Goal: Transaction & Acquisition: Subscribe to service/newsletter

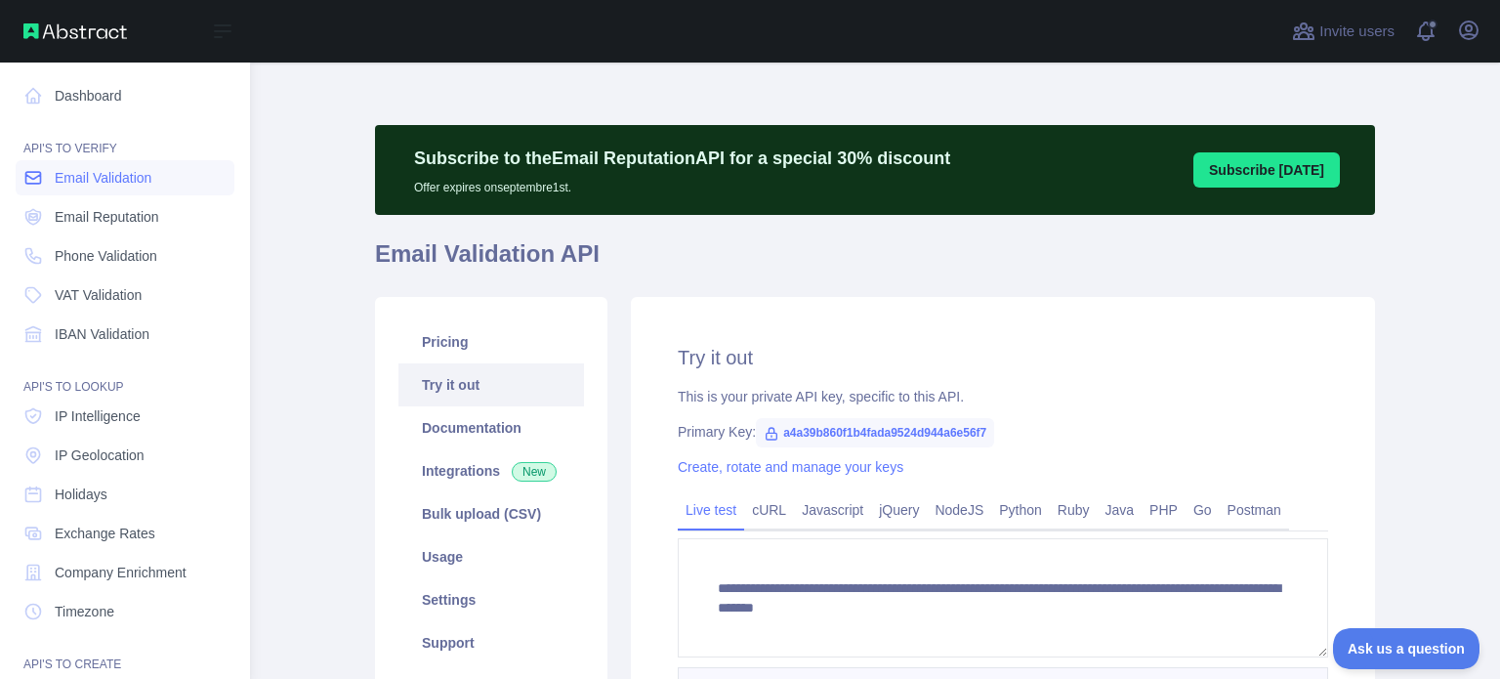
click at [136, 178] on span "Email Validation" at bounding box center [103, 178] width 97 height 20
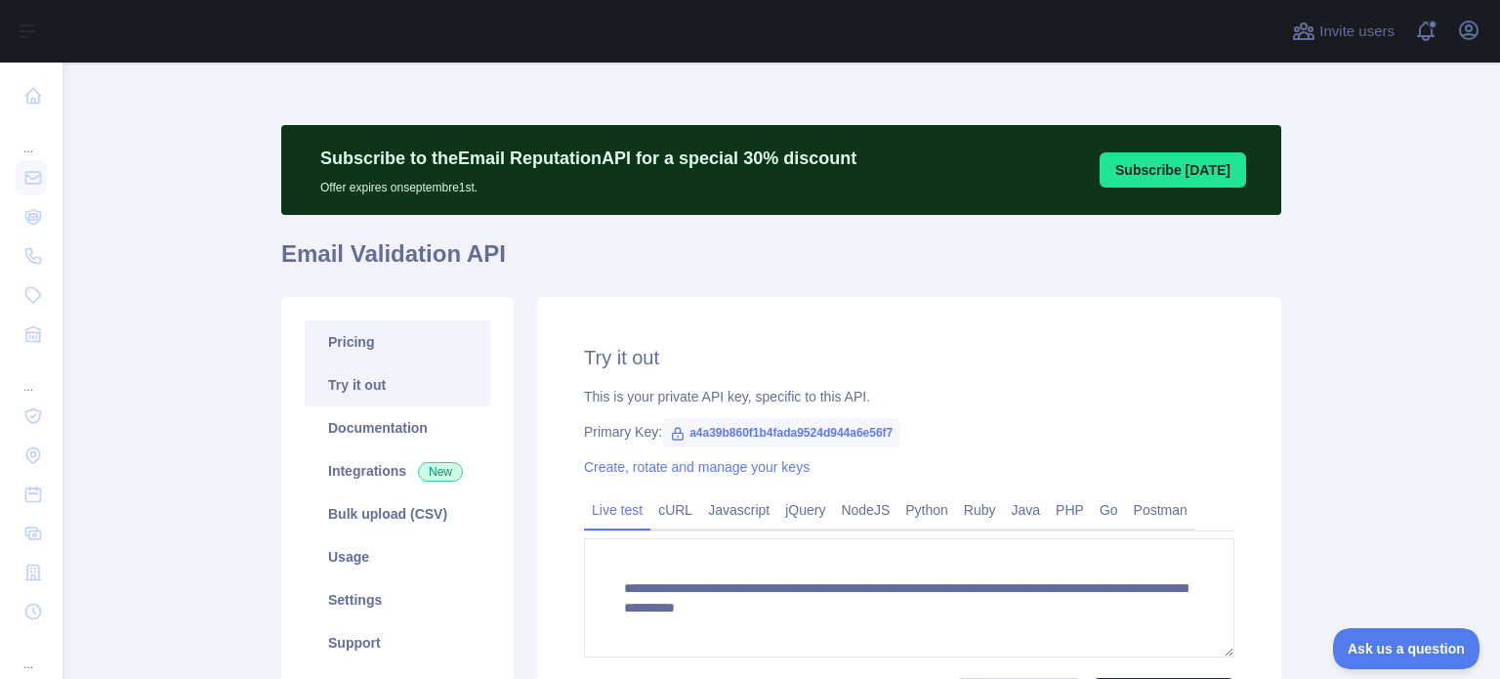
click at [363, 340] on link "Pricing" at bounding box center [398, 341] width 186 height 43
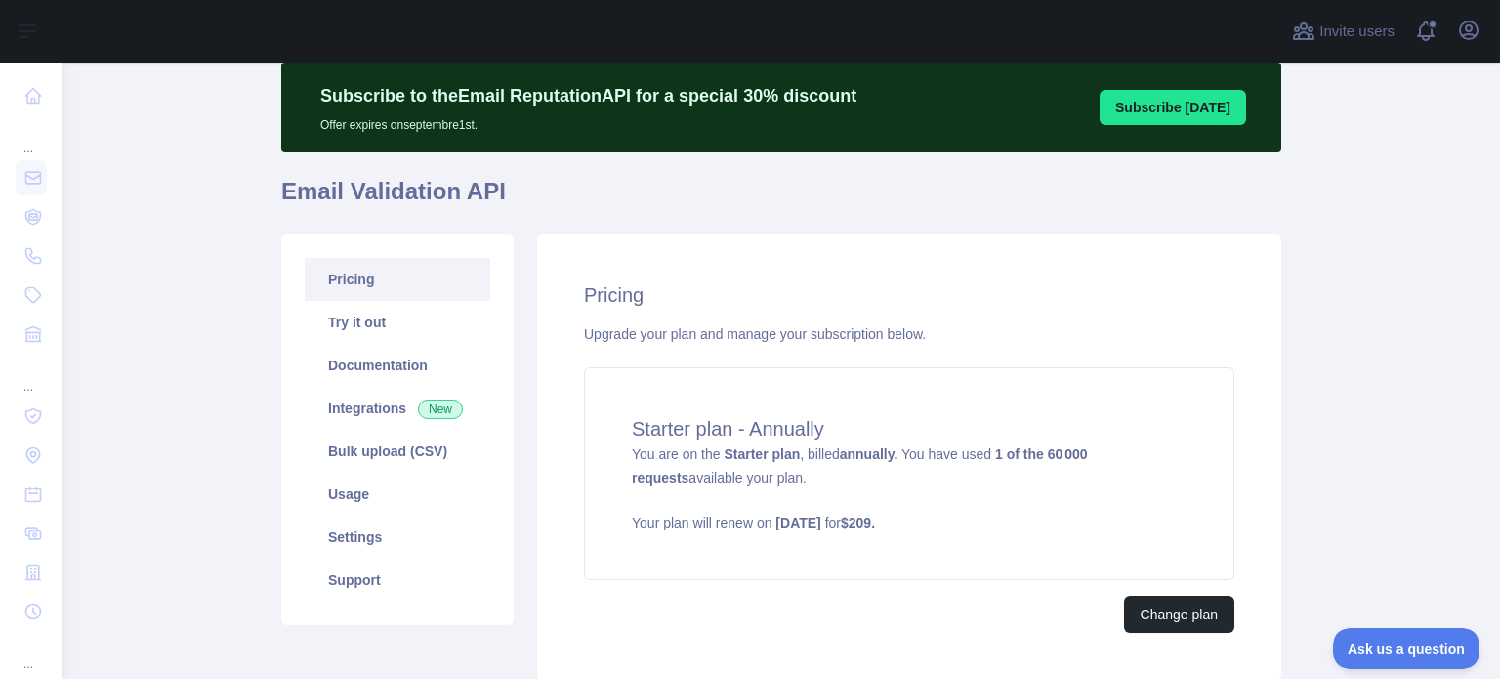
scroll to position [98, 0]
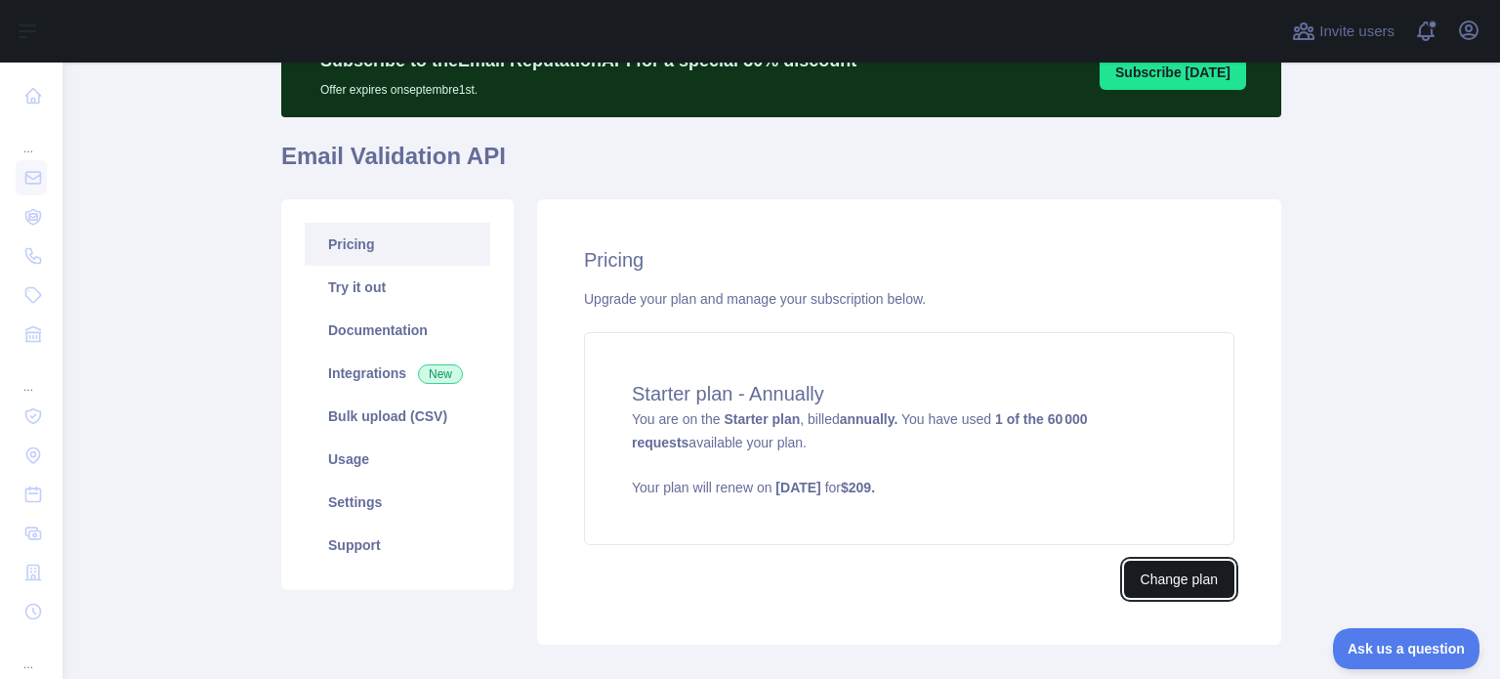
click at [1180, 584] on button "Change plan" at bounding box center [1179, 579] width 110 height 37
